Goal: Task Accomplishment & Management: Manage account settings

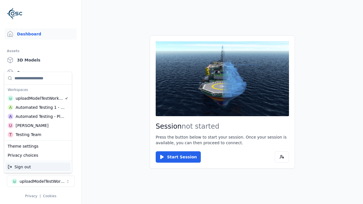
click at [38, 117] on div "Automated Testing - Playwright" at bounding box center [40, 117] width 49 height 6
click at [182, 102] on html "Support Dashboard Assets 3D Models Scenes Datasets Recordings Support Documenta…" at bounding box center [181, 102] width 363 height 204
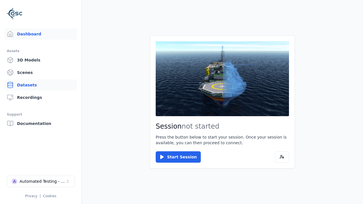
click at [41, 85] on link "Datasets" at bounding box center [41, 84] width 72 height 11
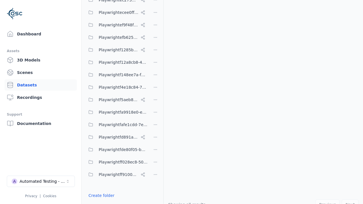
click at [100, 201] on button "Done editing" at bounding box center [101, 206] width 32 height 10
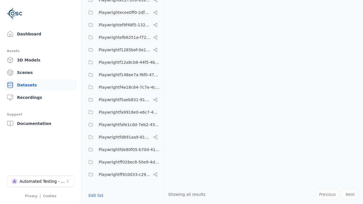
click at [41, 85] on link "Datasets" at bounding box center [41, 84] width 72 height 11
click at [95, 196] on button "Edit list" at bounding box center [96, 196] width 22 height 10
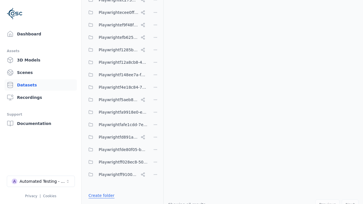
click at [100, 196] on link "Create folder" at bounding box center [102, 196] width 26 height 6
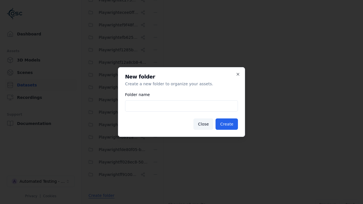
type input "**********"
click at [228, 124] on button "Create" at bounding box center [227, 124] width 22 height 11
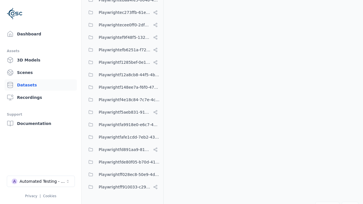
scroll to position [3610, 0]
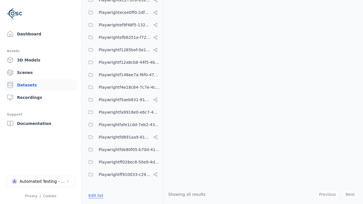
click at [95, 196] on button "Edit list" at bounding box center [96, 196] width 22 height 10
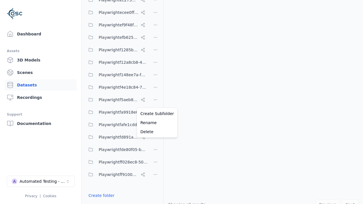
click at [156, 102] on html "Support Dashboard Assets 3D Models Scenes Datasets Recordings Support Documenta…" at bounding box center [181, 102] width 363 height 204
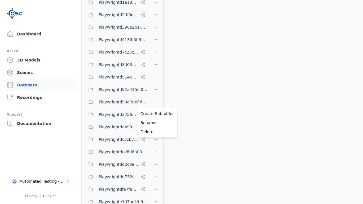
click at [182, 102] on html "Support Dashboard Assets 3D Models Scenes Datasets Recordings Support Documenta…" at bounding box center [181, 102] width 363 height 204
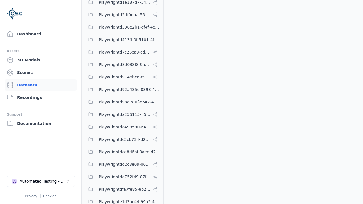
scroll to position [3610, 0]
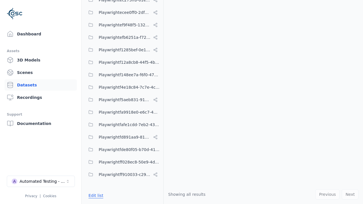
click at [95, 196] on button "Edit list" at bounding box center [96, 196] width 22 height 10
